Goal: Information Seeking & Learning: Learn about a topic

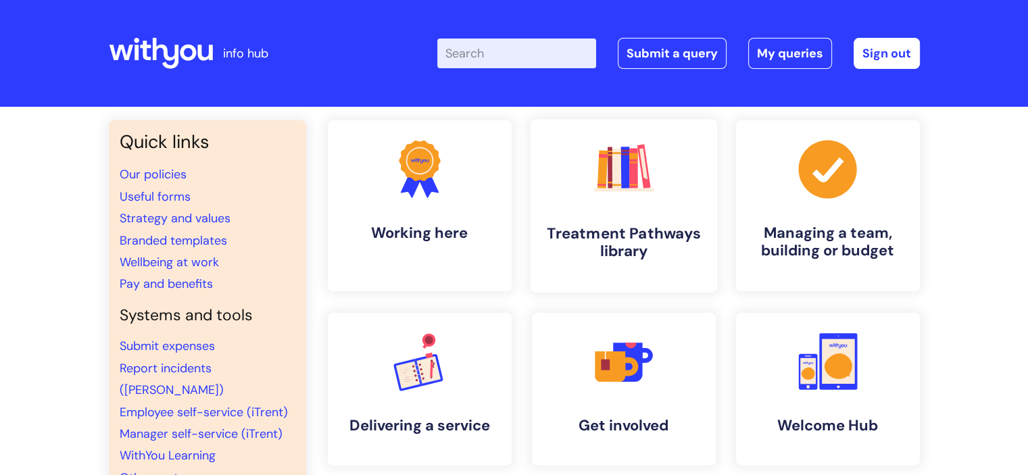
click at [653, 228] on h4 "Treatment Pathways library" at bounding box center [623, 242] width 165 height 36
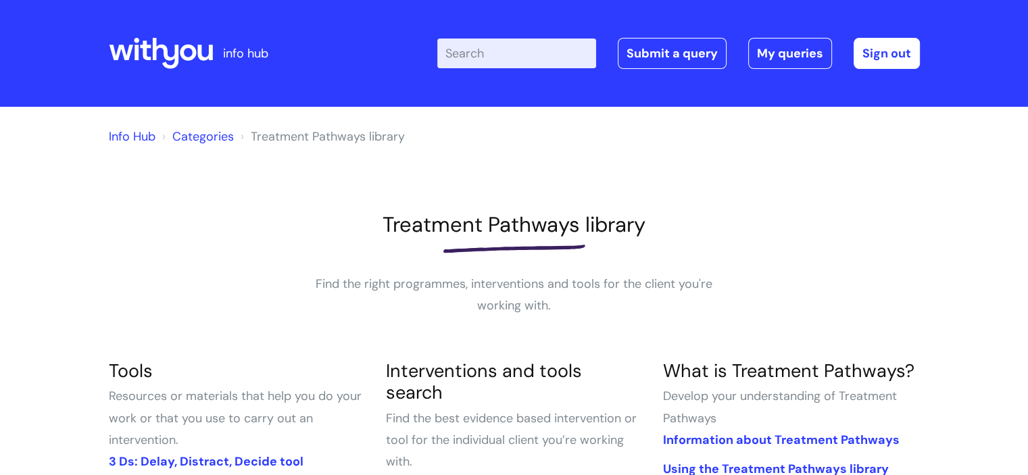
click at [482, 54] on input "Enter your search term here..." at bounding box center [516, 54] width 159 height 30
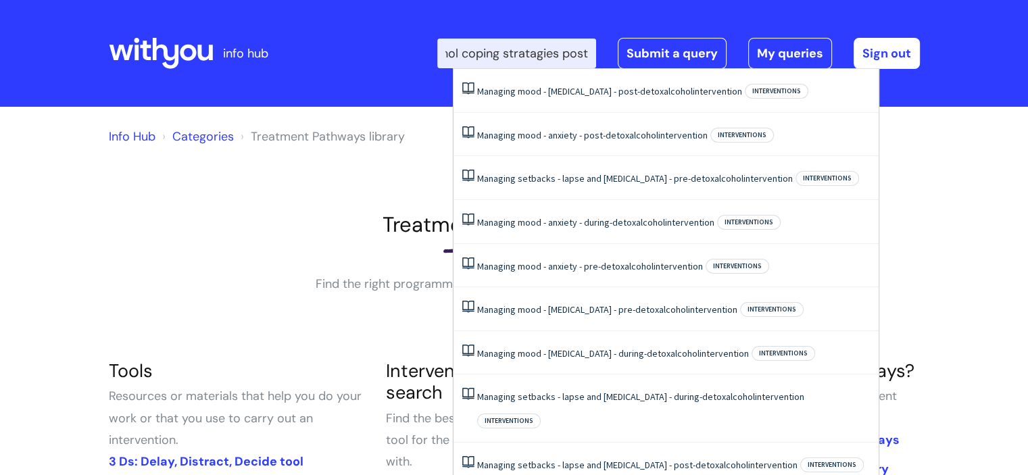
type input "alcohol coping stratagies post"
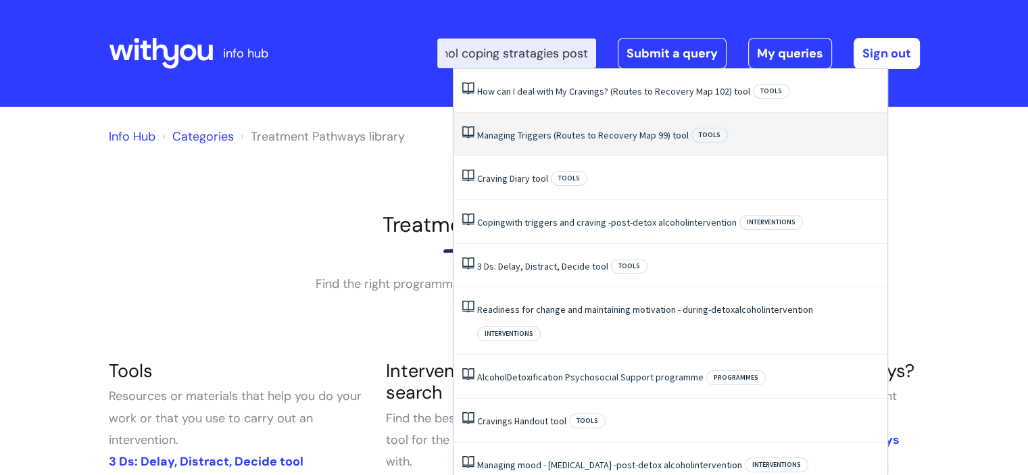
click at [546, 130] on link "Managing Triggers (Routes to Recovery Map 99) tool" at bounding box center [583, 135] width 212 height 12
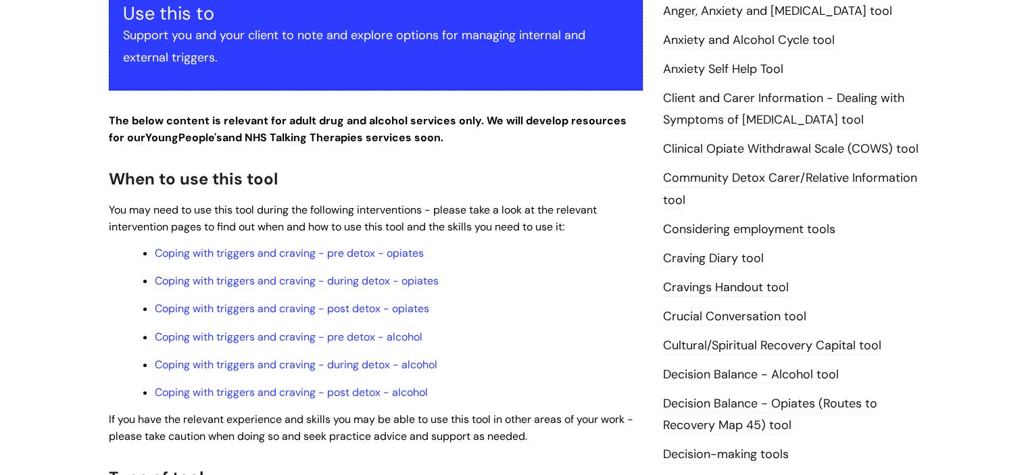
scroll to position [338, 0]
click at [354, 395] on link "Coping with triggers and craving - post detox - alcohol" at bounding box center [291, 392] width 273 height 14
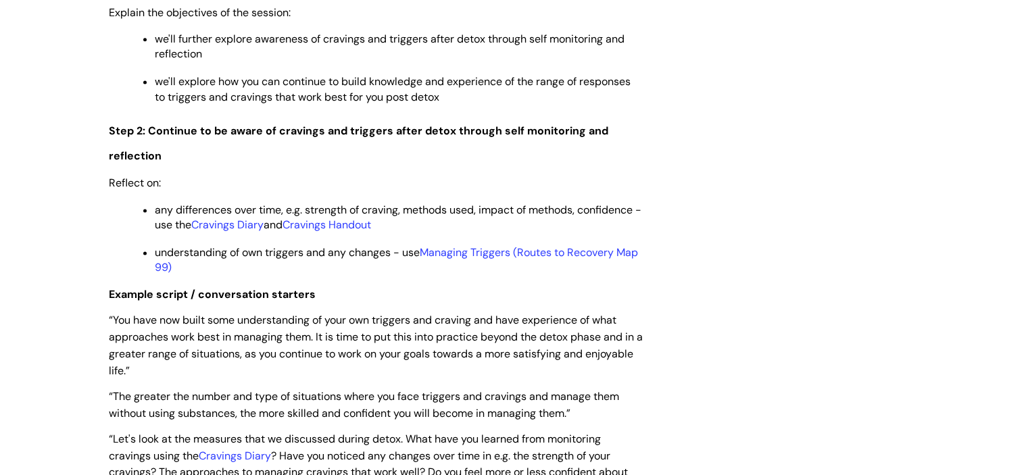
scroll to position [1893, 0]
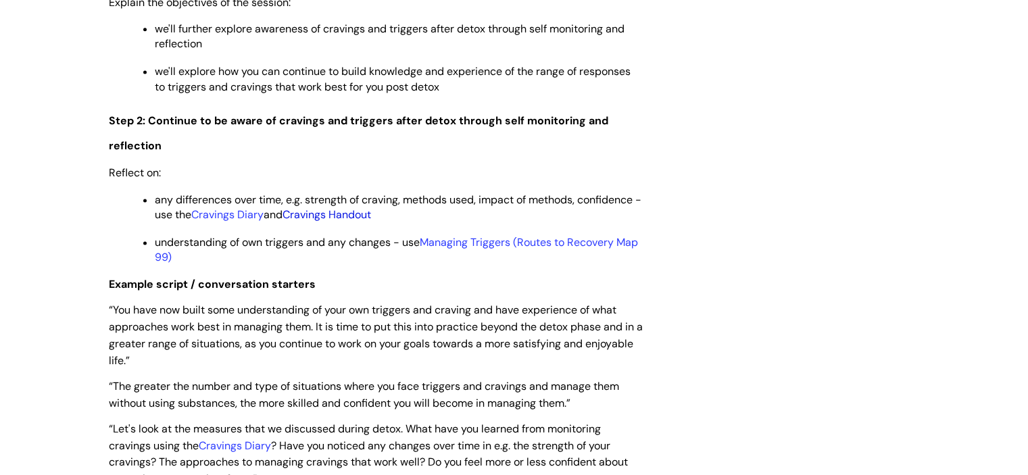
click at [356, 222] on link "Cravings Handout" at bounding box center [327, 215] width 89 height 14
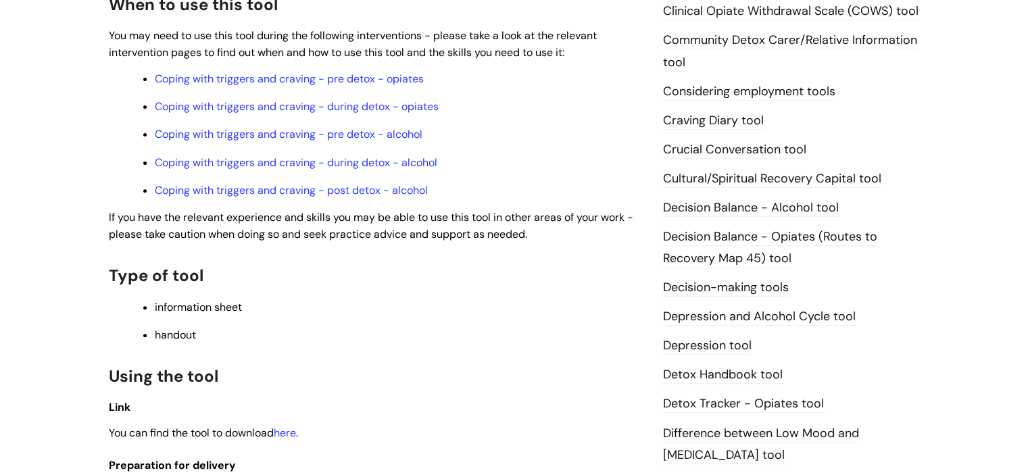
scroll to position [473, 0]
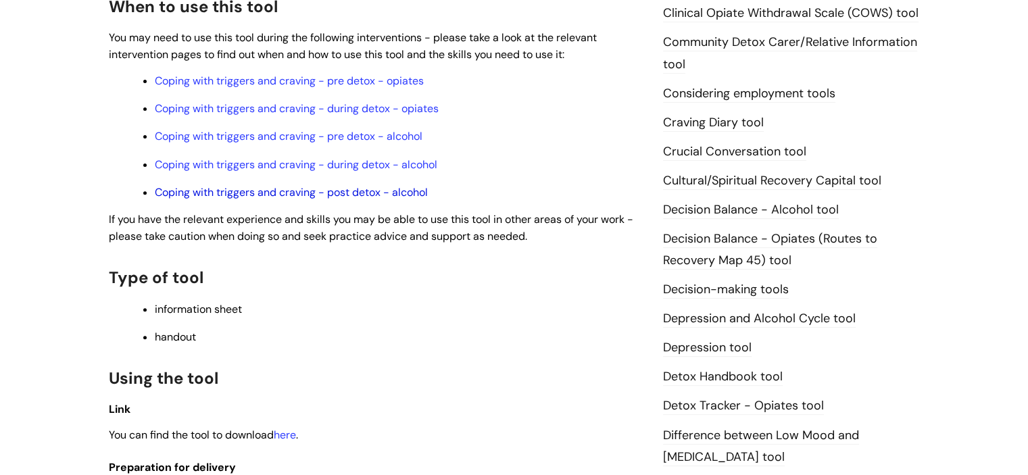
click at [366, 198] on link "Coping with triggers and craving - post detox - alcohol" at bounding box center [291, 192] width 273 height 14
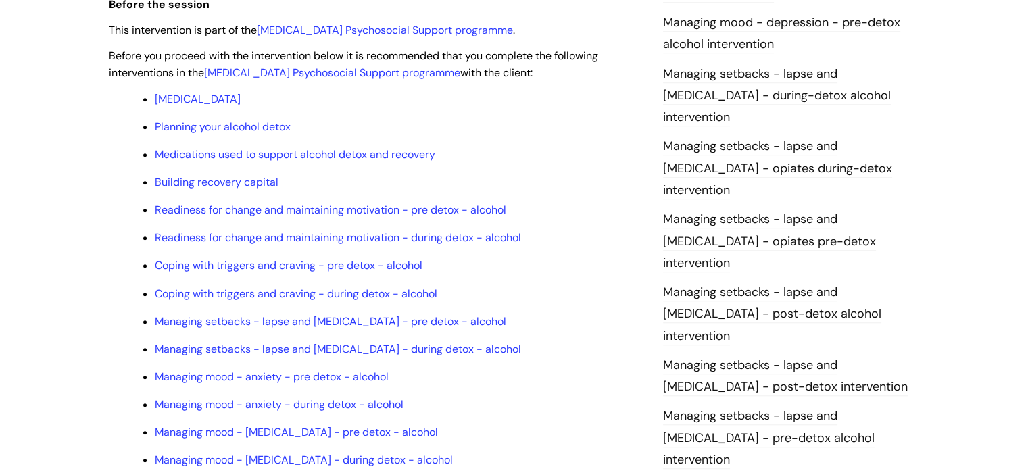
scroll to position [1081, 0]
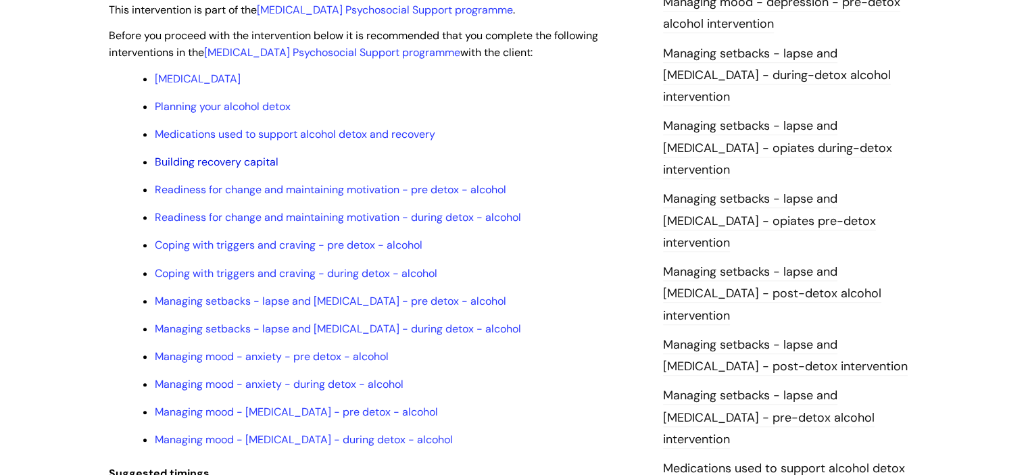
click at [200, 169] on link "Building recovery capital" at bounding box center [217, 162] width 124 height 14
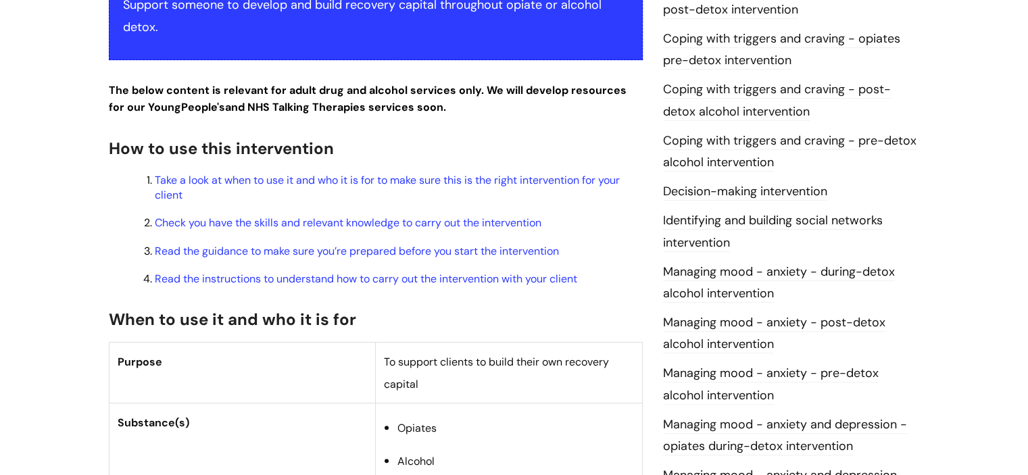
scroll to position [406, 0]
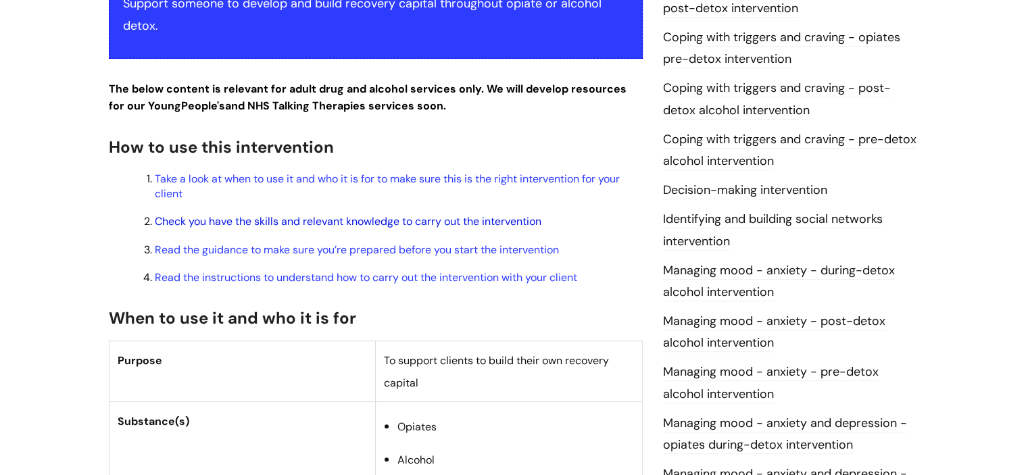
click at [214, 226] on link "Check you have the skills and relevant knowledge to carry out the intervention" at bounding box center [348, 221] width 387 height 14
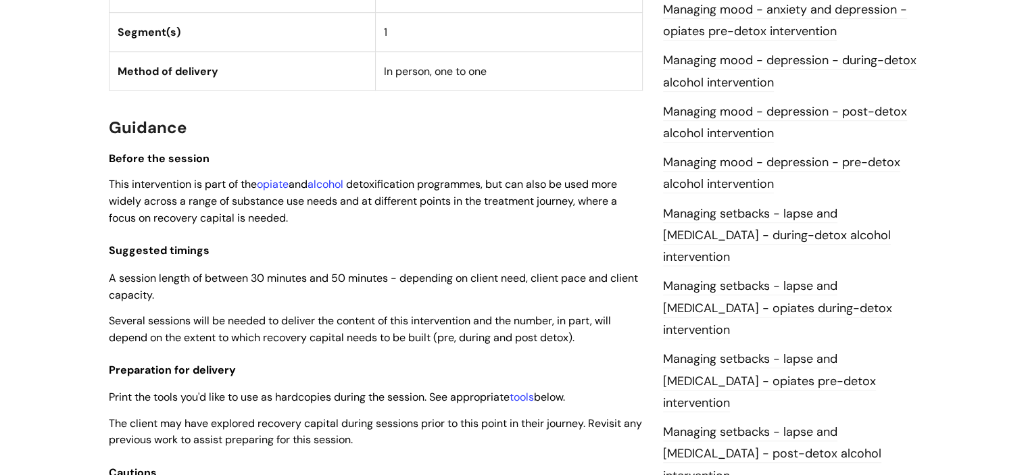
scroll to position [946, 0]
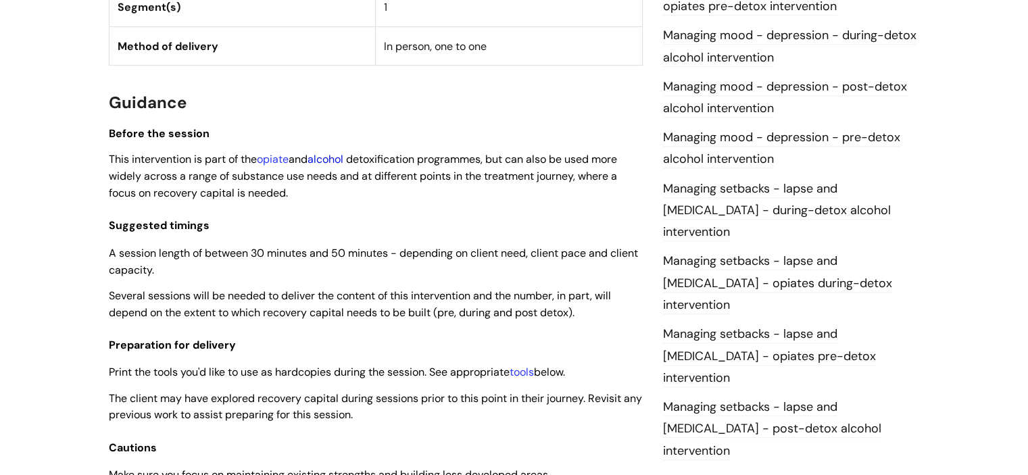
click at [337, 164] on link "alcohol" at bounding box center [326, 159] width 36 height 14
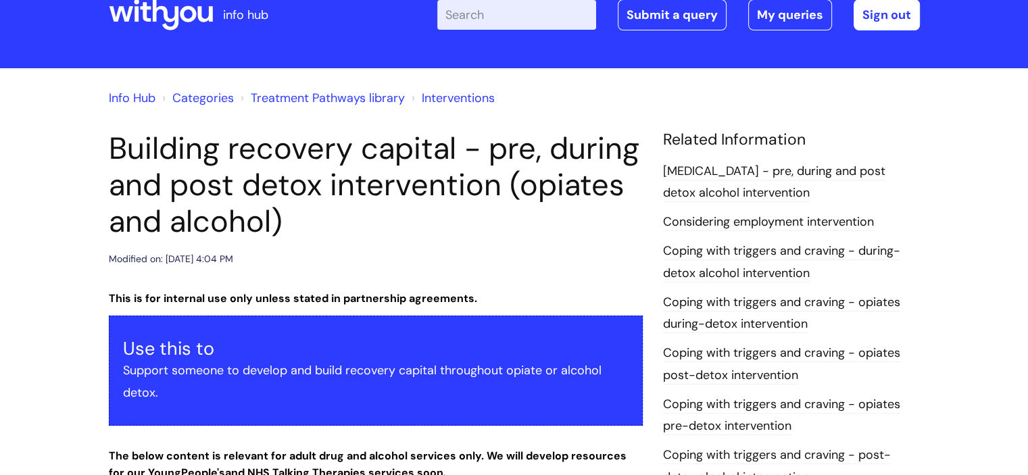
scroll to position [0, 0]
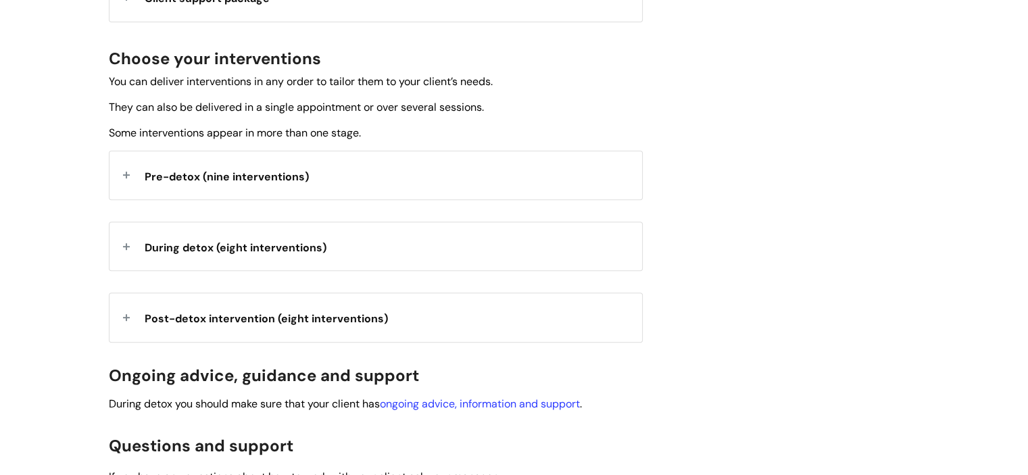
scroll to position [473, 0]
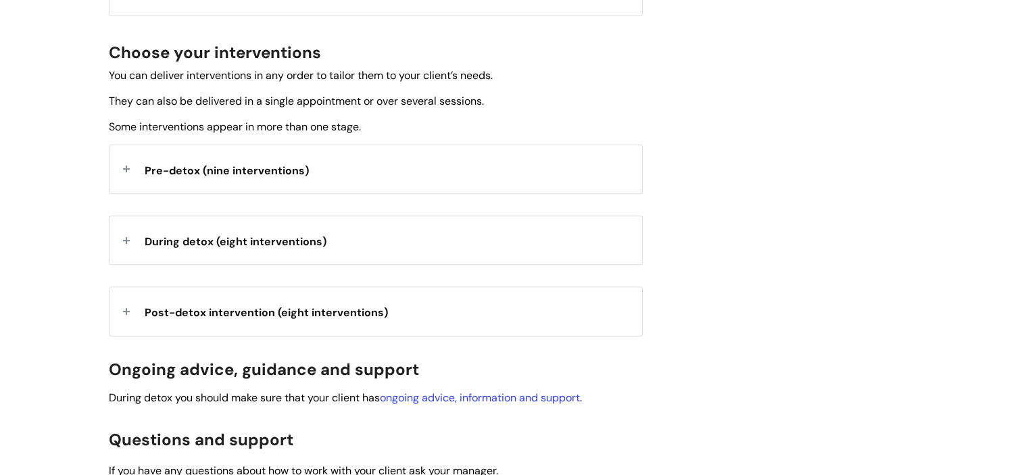
click at [260, 243] on span "During detox (eight interventions)" at bounding box center [236, 242] width 182 height 14
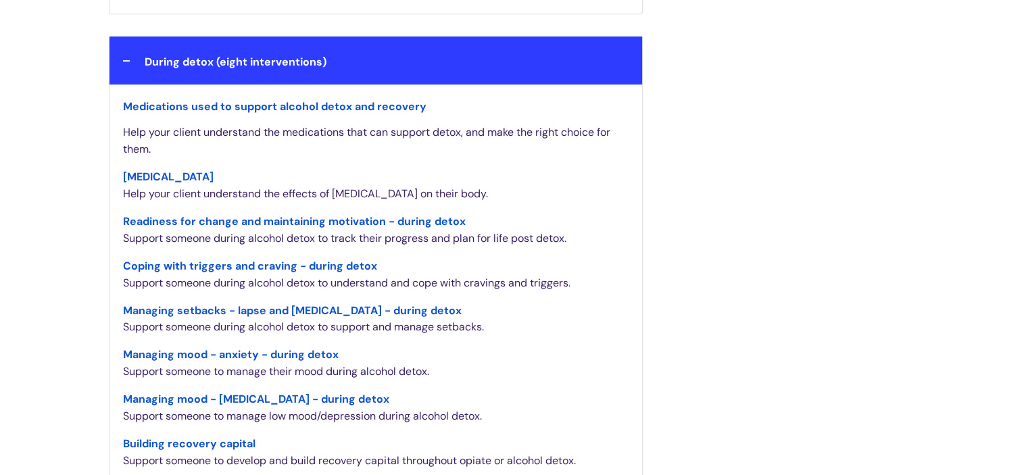
scroll to position [676, 0]
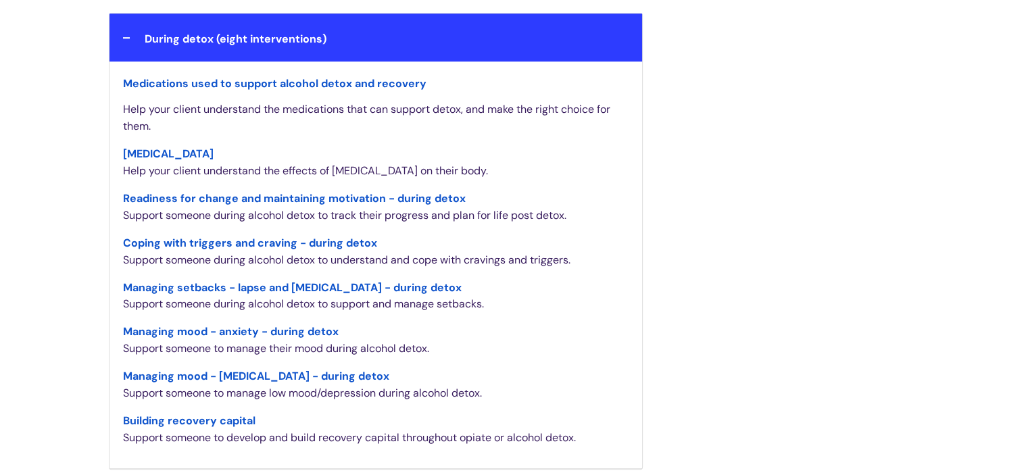
click at [260, 241] on span "Coping with triggers and craving - during detox" at bounding box center [250, 243] width 254 height 14
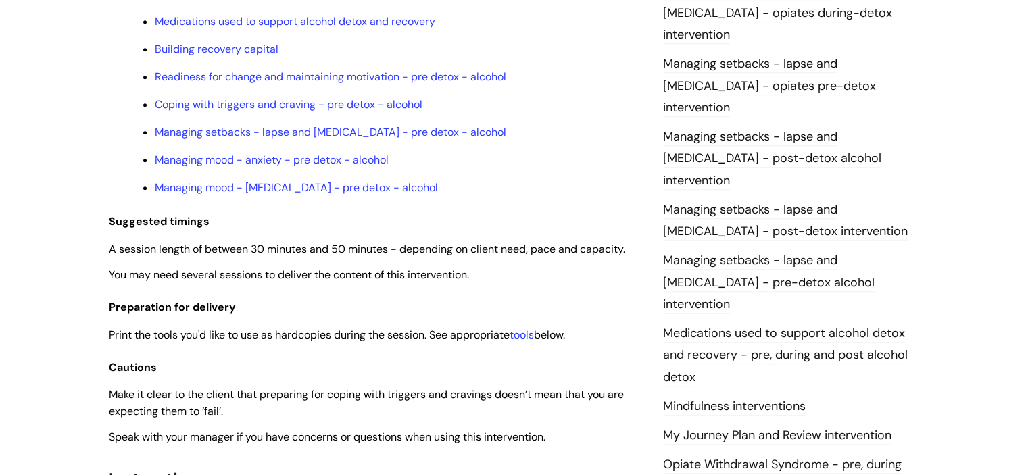
scroll to position [1284, 0]
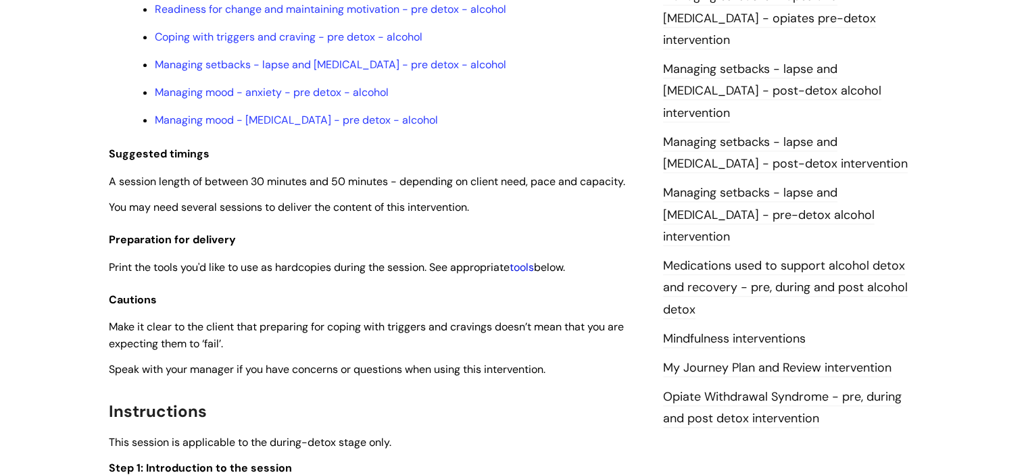
click at [527, 272] on link "tools" at bounding box center [522, 267] width 24 height 14
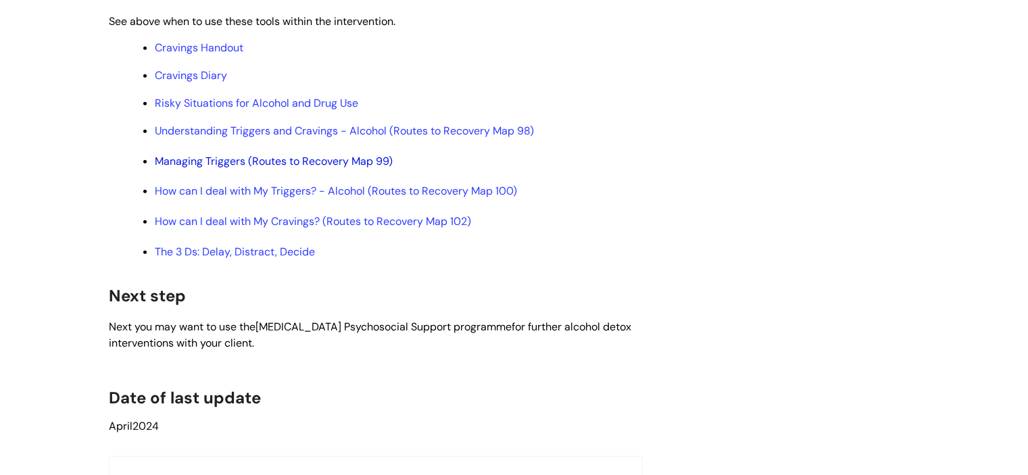
click at [324, 168] on link "Managing Triggers (Routes to Recovery Map 99)" at bounding box center [274, 161] width 238 height 14
click at [227, 259] on link "The 3 Ds: Delay, Distract, Decide" at bounding box center [235, 252] width 160 height 14
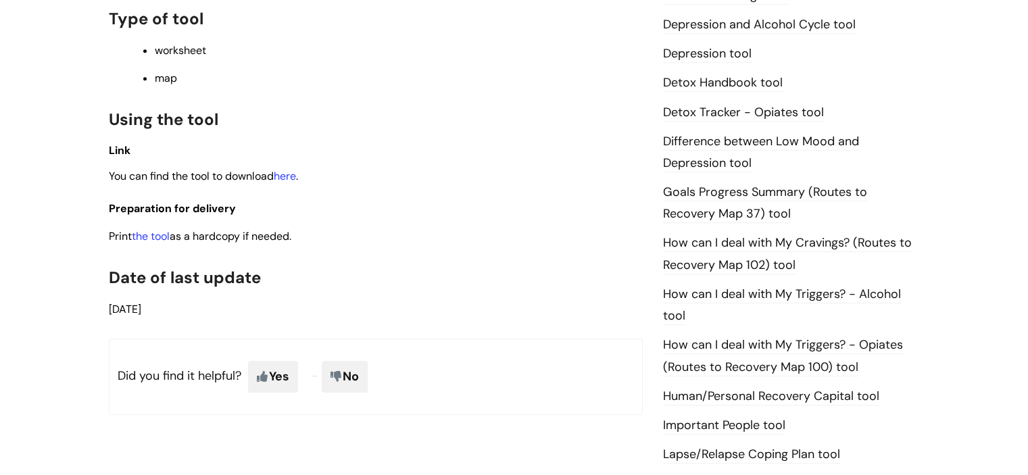
scroll to position [811, 0]
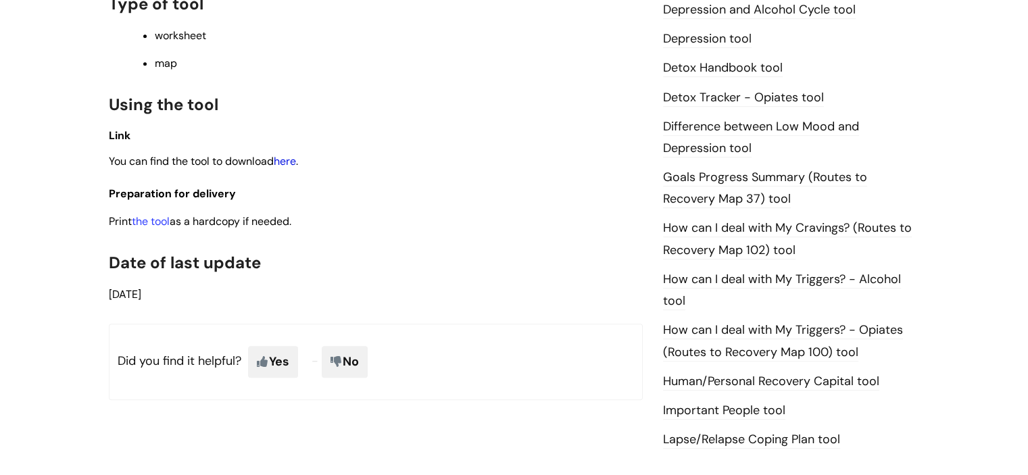
click at [290, 167] on link "here" at bounding box center [285, 161] width 22 height 14
click at [161, 224] on link "the tool" at bounding box center [151, 221] width 38 height 14
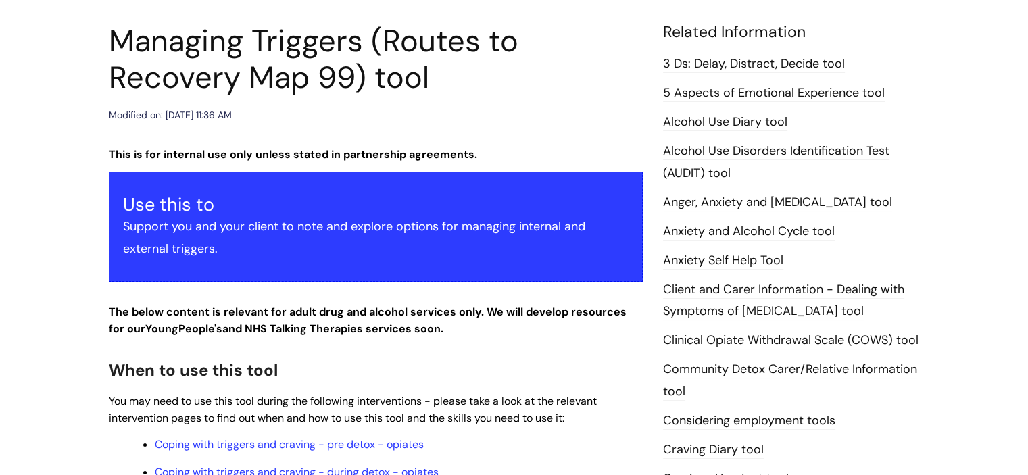
scroll to position [0, 0]
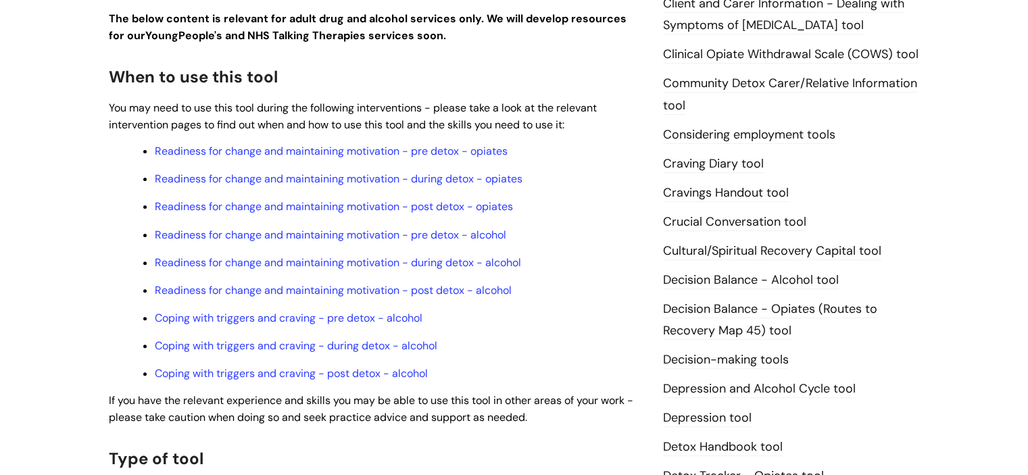
scroll to position [406, 0]
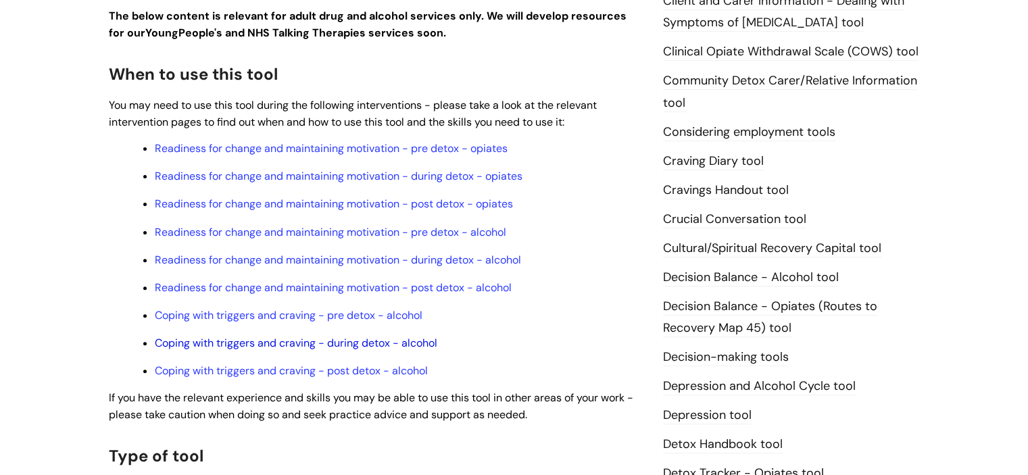
click at [333, 348] on link "Coping with triggers and craving - during detox - alcohol" at bounding box center [296, 343] width 283 height 14
click at [280, 262] on link "Readiness for change and maintaining motivation - during detox - alcohol" at bounding box center [338, 260] width 366 height 14
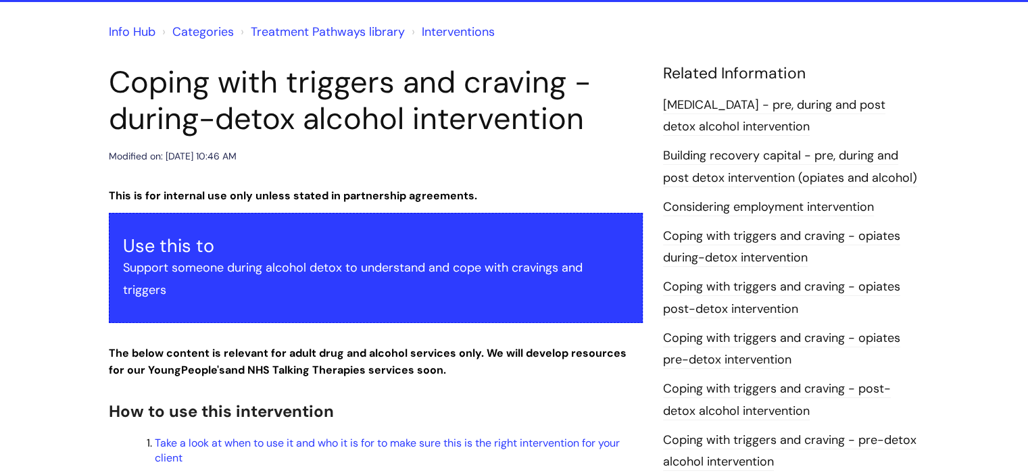
scroll to position [338, 0]
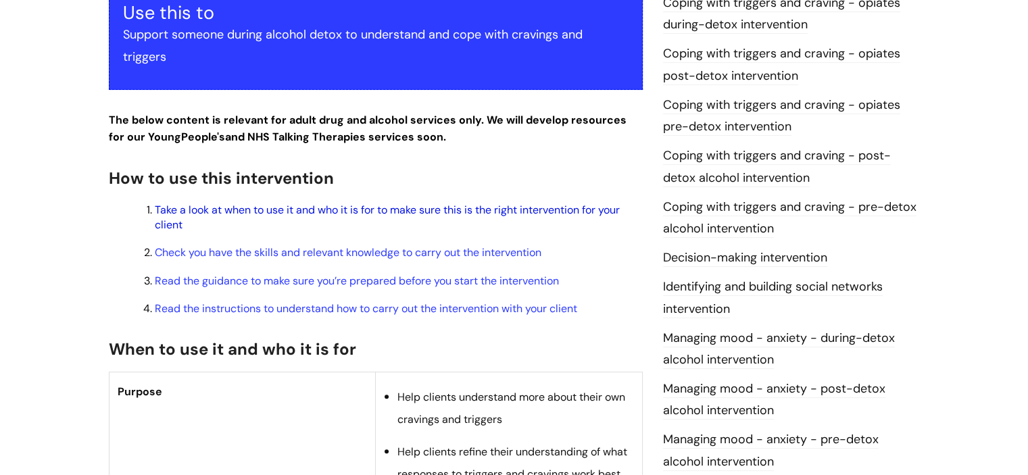
click at [324, 207] on link "Take a look at when to use it and who it is for to make sure this is the right …" at bounding box center [387, 217] width 465 height 29
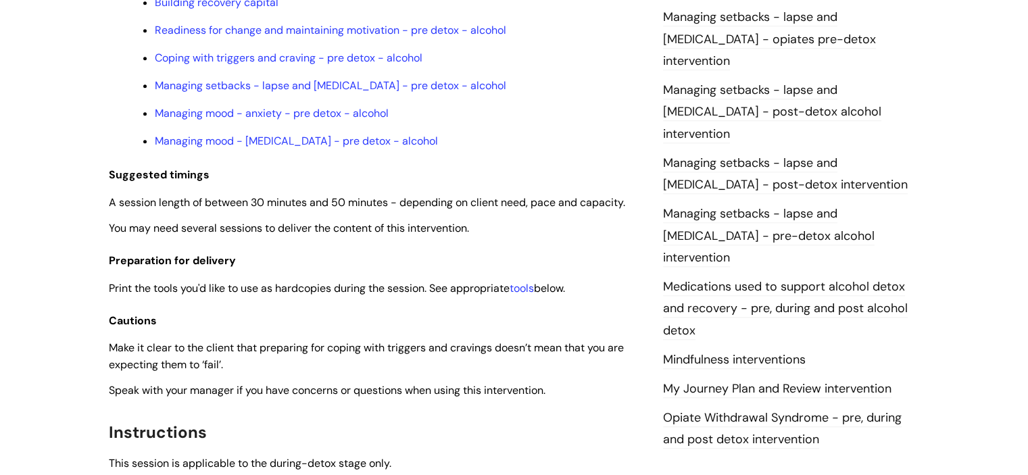
scroll to position [1283, 0]
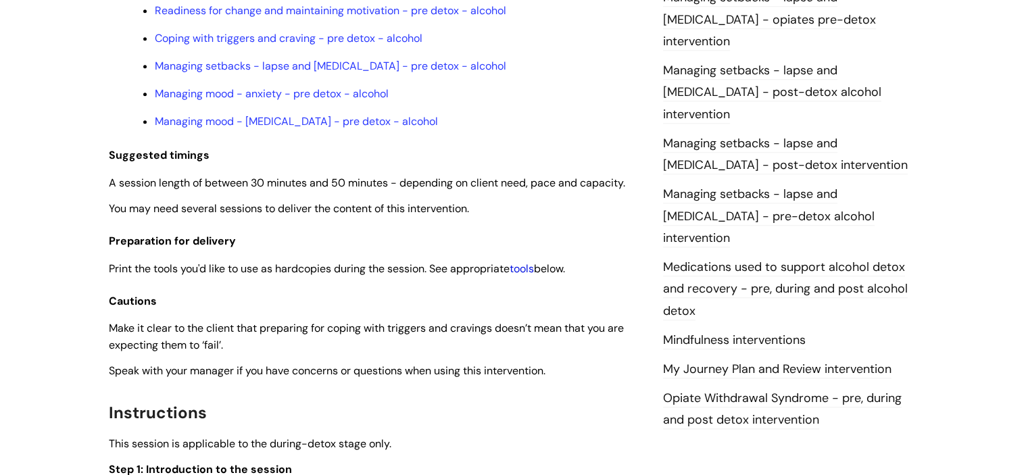
click at [521, 275] on link "tools" at bounding box center [522, 269] width 24 height 14
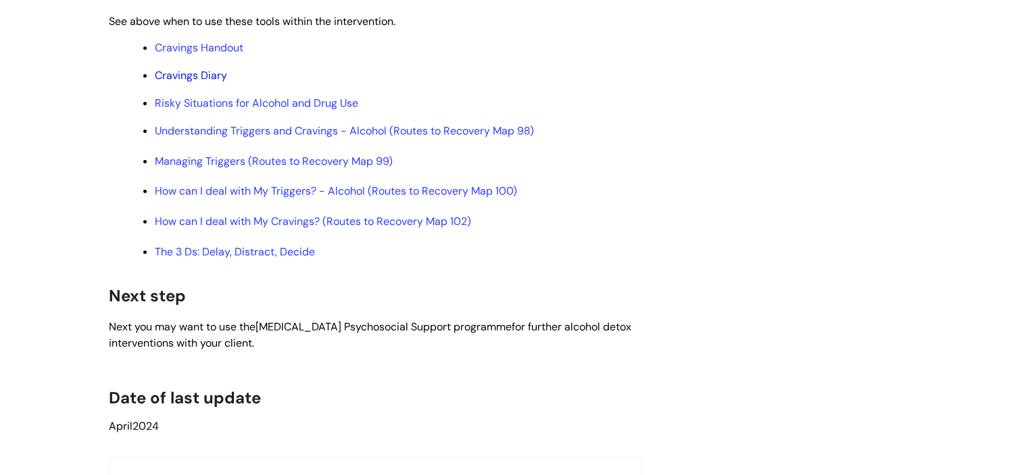
click at [192, 82] on link "Cravings Diary" at bounding box center [191, 75] width 72 height 14
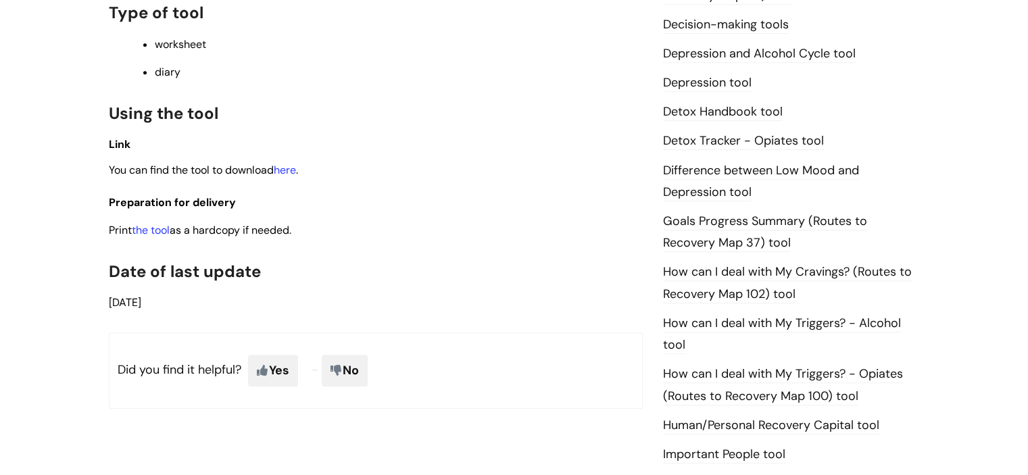
scroll to position [744, 0]
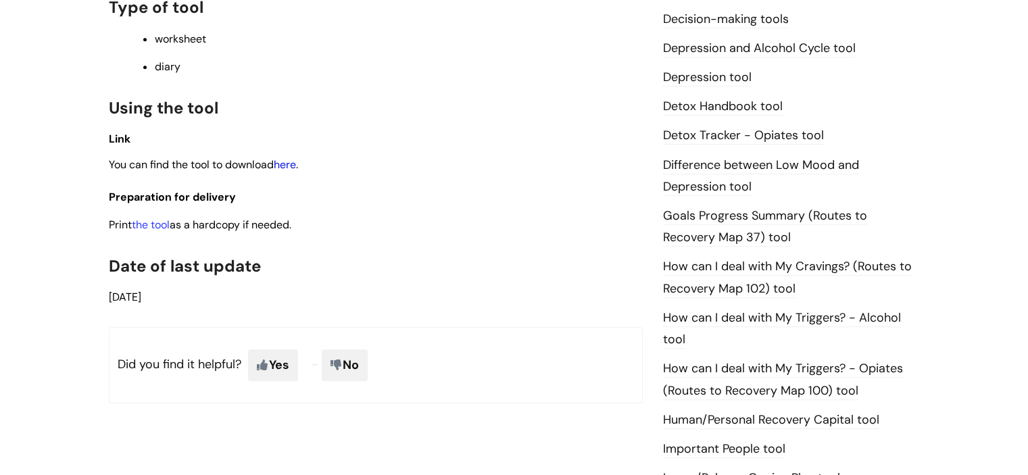
click at [292, 172] on link "here" at bounding box center [285, 164] width 22 height 14
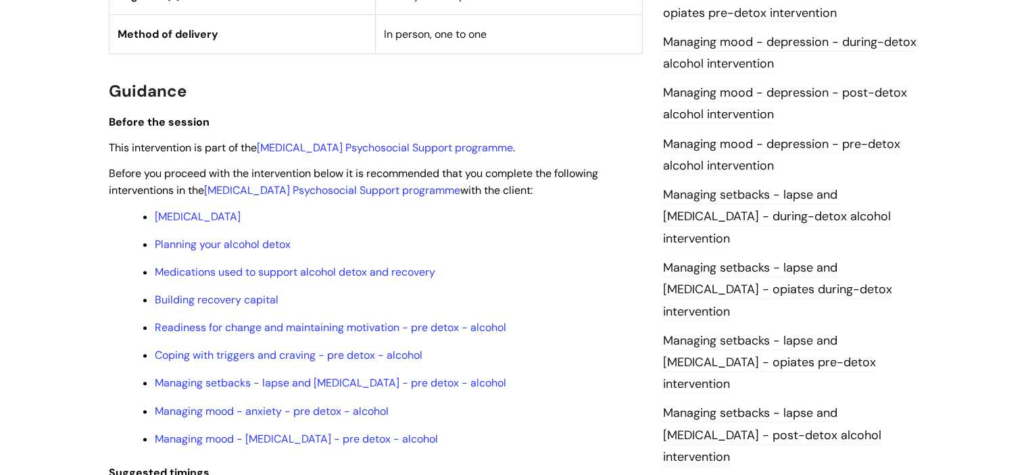
scroll to position [1014, 0]
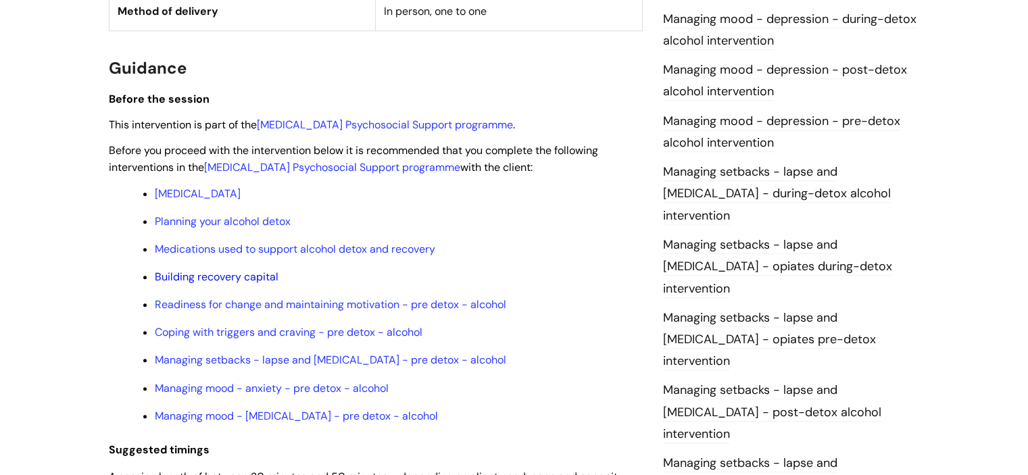
click at [211, 270] on link "Building recovery capital" at bounding box center [217, 277] width 124 height 14
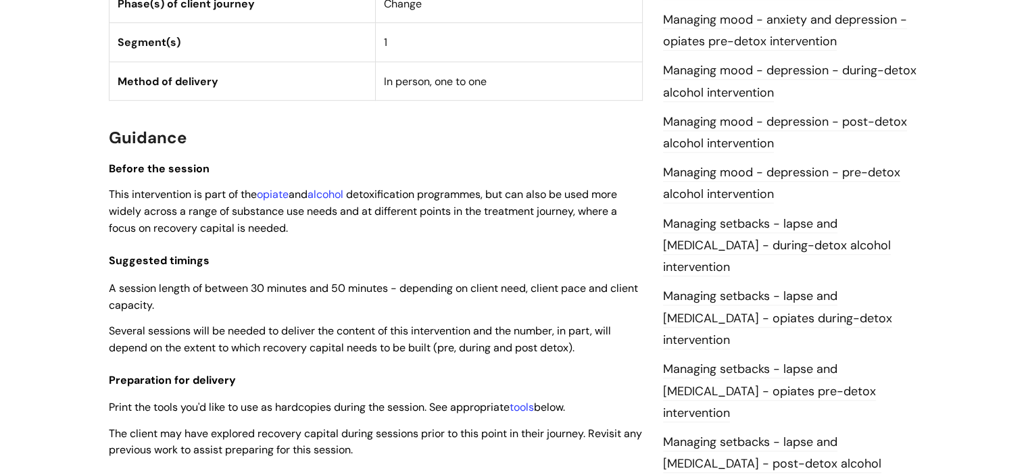
scroll to position [1014, 0]
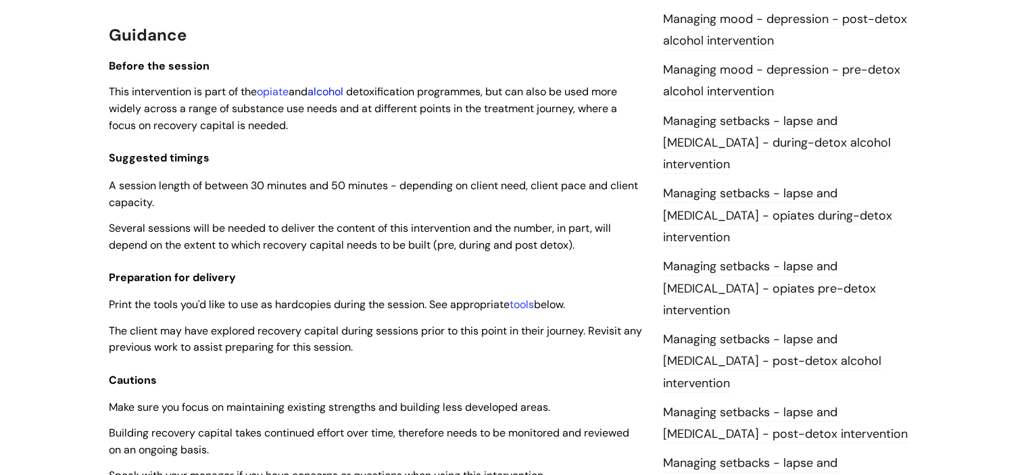
click at [328, 95] on link "alcohol" at bounding box center [326, 91] width 36 height 14
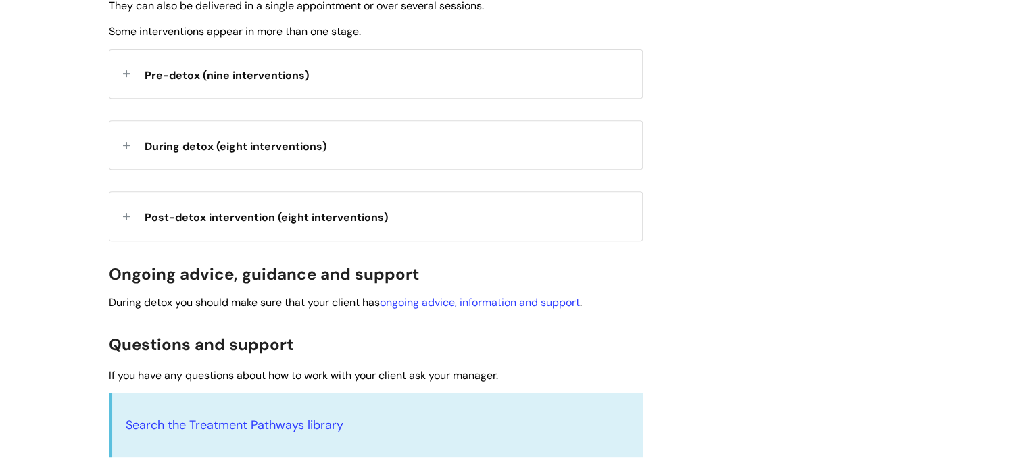
scroll to position [608, 0]
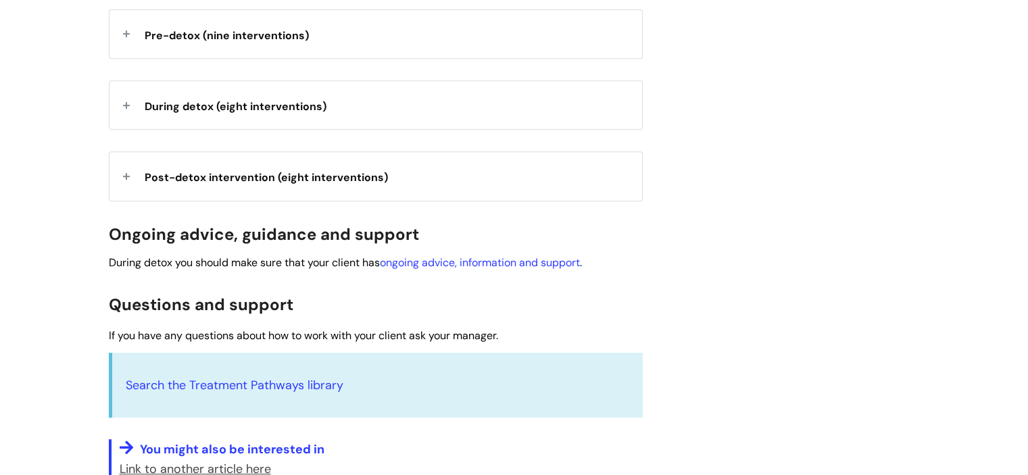
click at [187, 107] on span "During detox (eight interventions)" at bounding box center [236, 106] width 182 height 14
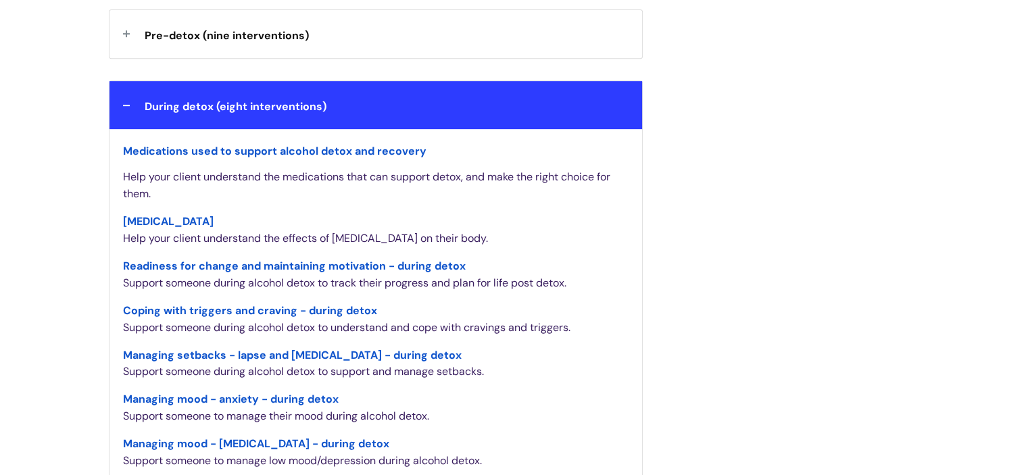
scroll to position [676, 0]
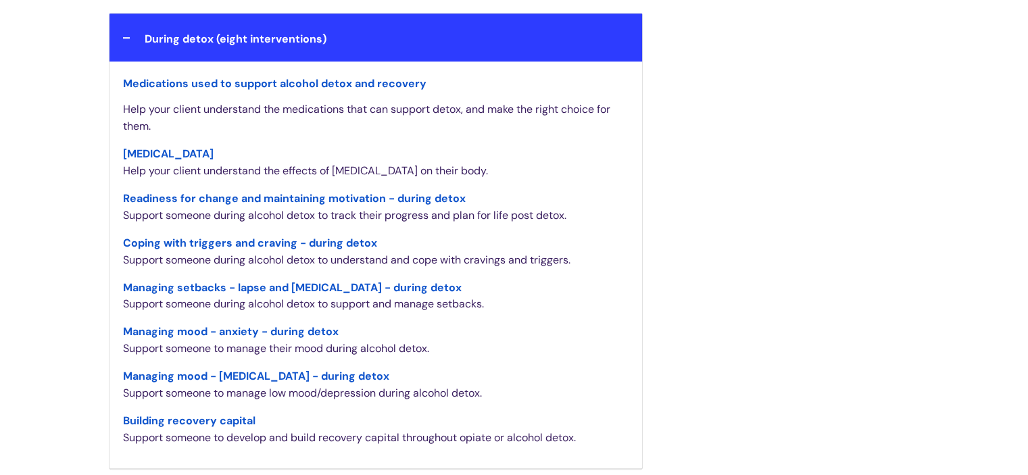
click at [291, 197] on span "Readiness for change and maintaining motivation - during detox" at bounding box center [294, 198] width 343 height 14
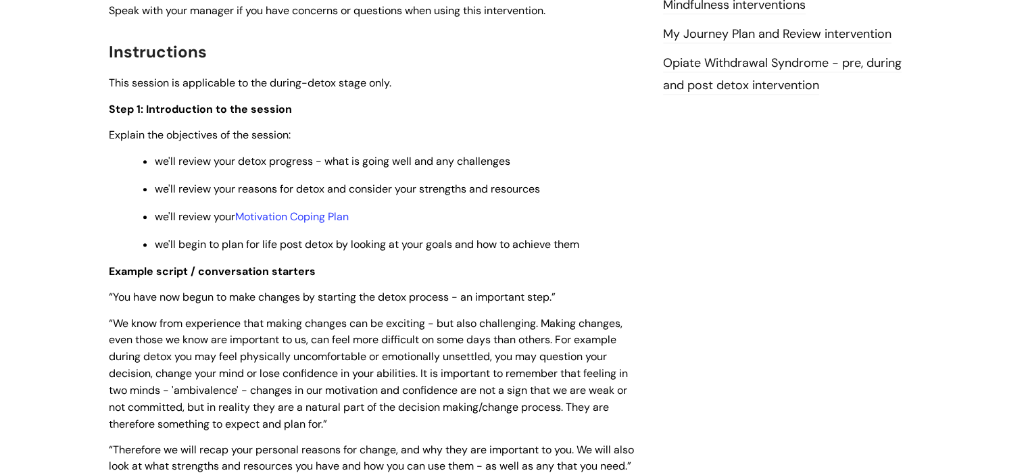
scroll to position [1690, 0]
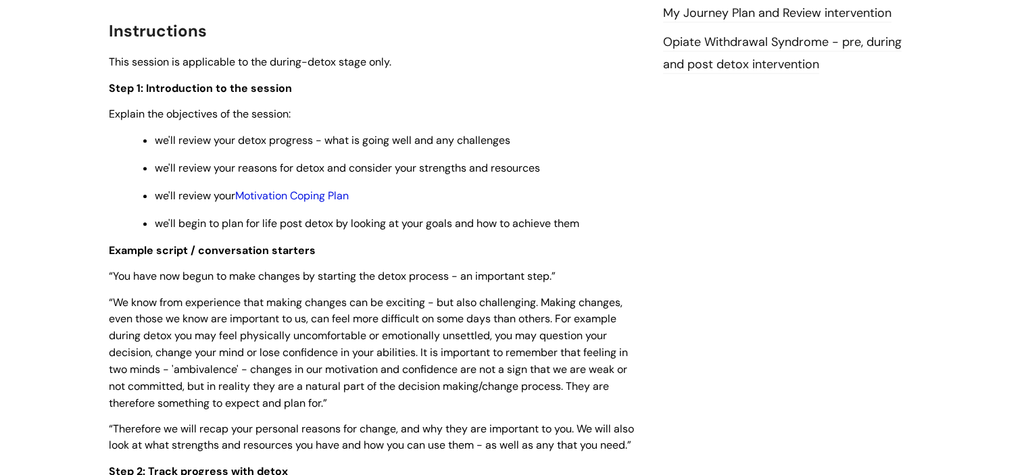
click at [269, 189] on link "Motivation Coping Plan" at bounding box center [292, 196] width 114 height 14
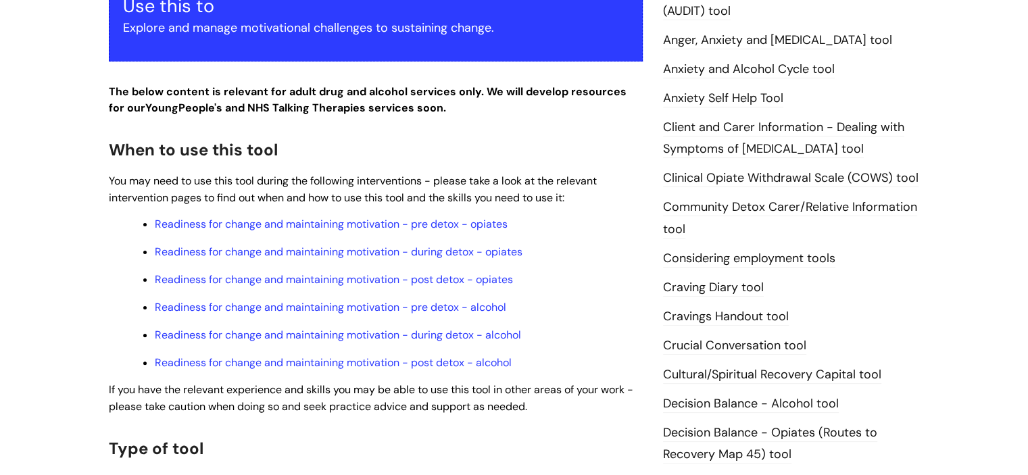
scroll to position [406, 0]
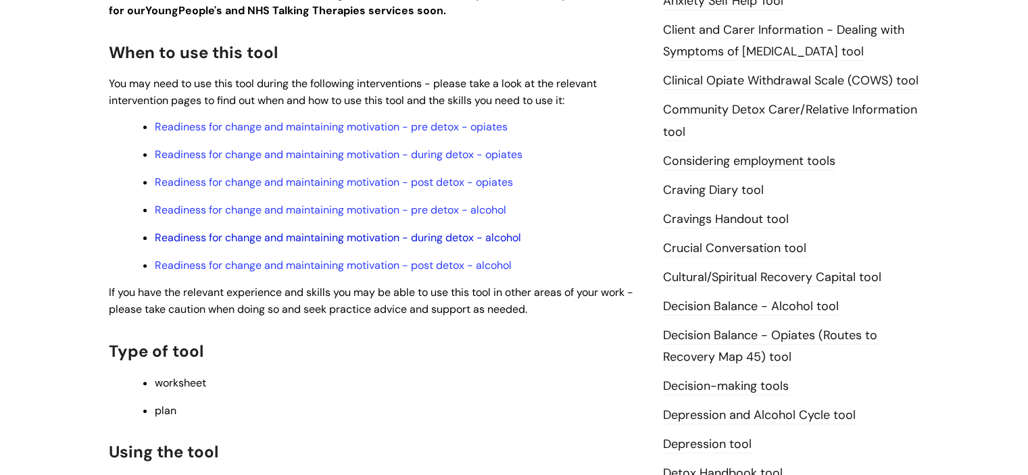
click at [357, 243] on link "Readiness for change and maintaining motivation - during detox - alcohol" at bounding box center [338, 237] width 366 height 14
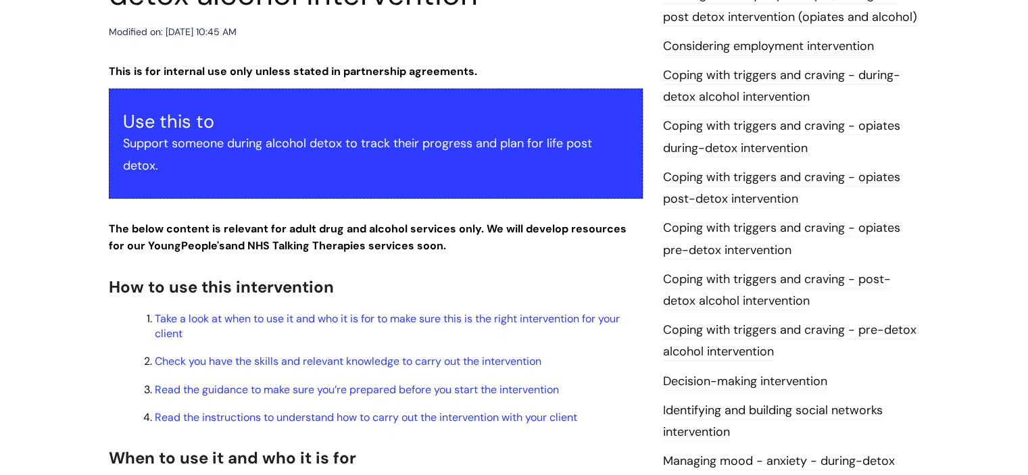
scroll to position [270, 0]
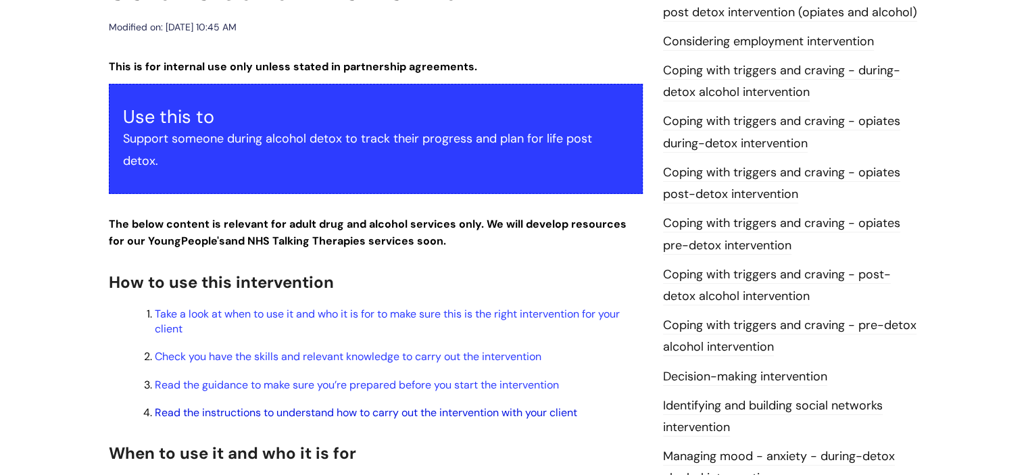
click at [341, 406] on link "Read the instructions to understand how to carry out the intervention with your…" at bounding box center [366, 413] width 422 height 14
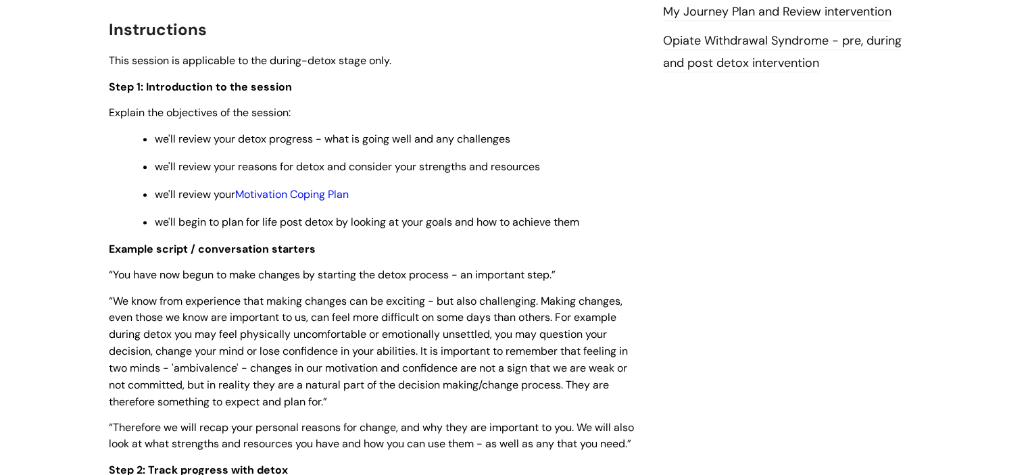
click at [302, 187] on link "Motivation Coping Plan" at bounding box center [292, 194] width 114 height 14
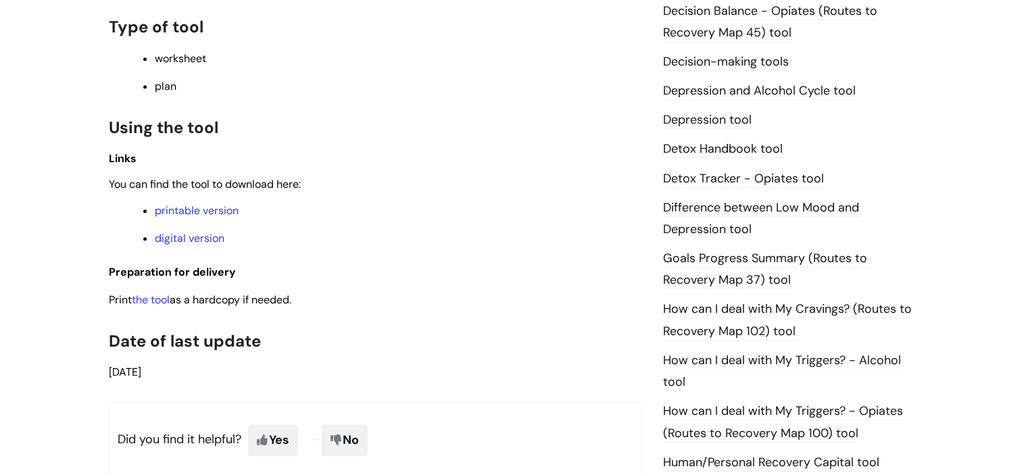
scroll to position [744, 0]
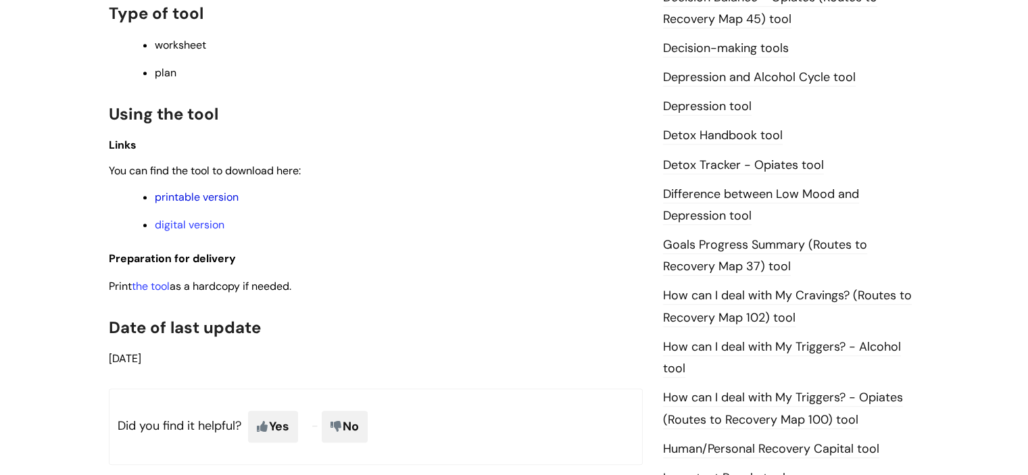
click at [199, 202] on link "printable version" at bounding box center [197, 197] width 84 height 14
